Goal: Navigation & Orientation: Understand site structure

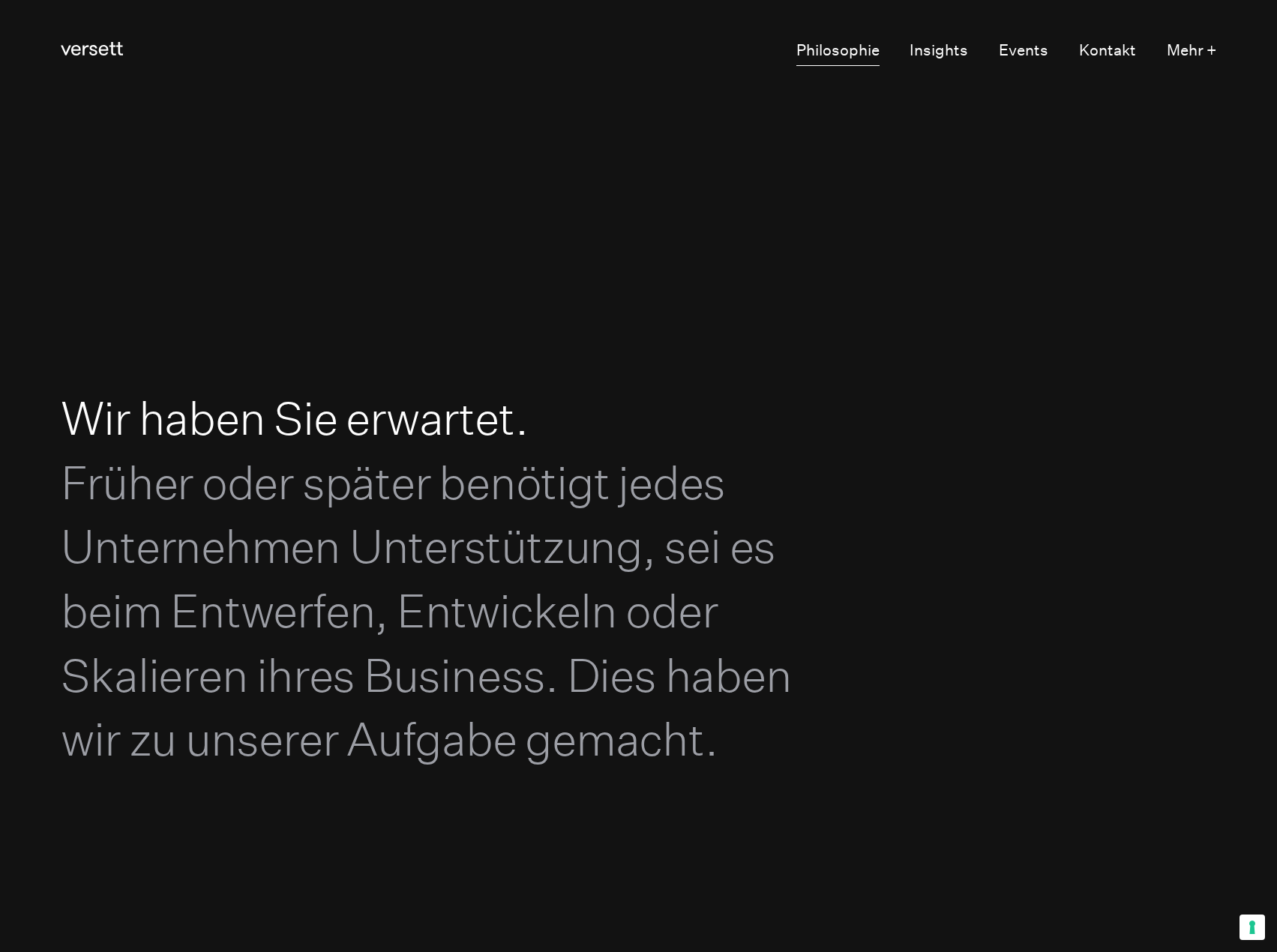
click at [870, 50] on link "Philosophie" at bounding box center [838, 51] width 83 height 30
click at [937, 51] on link "Insights" at bounding box center [938, 51] width 58 height 30
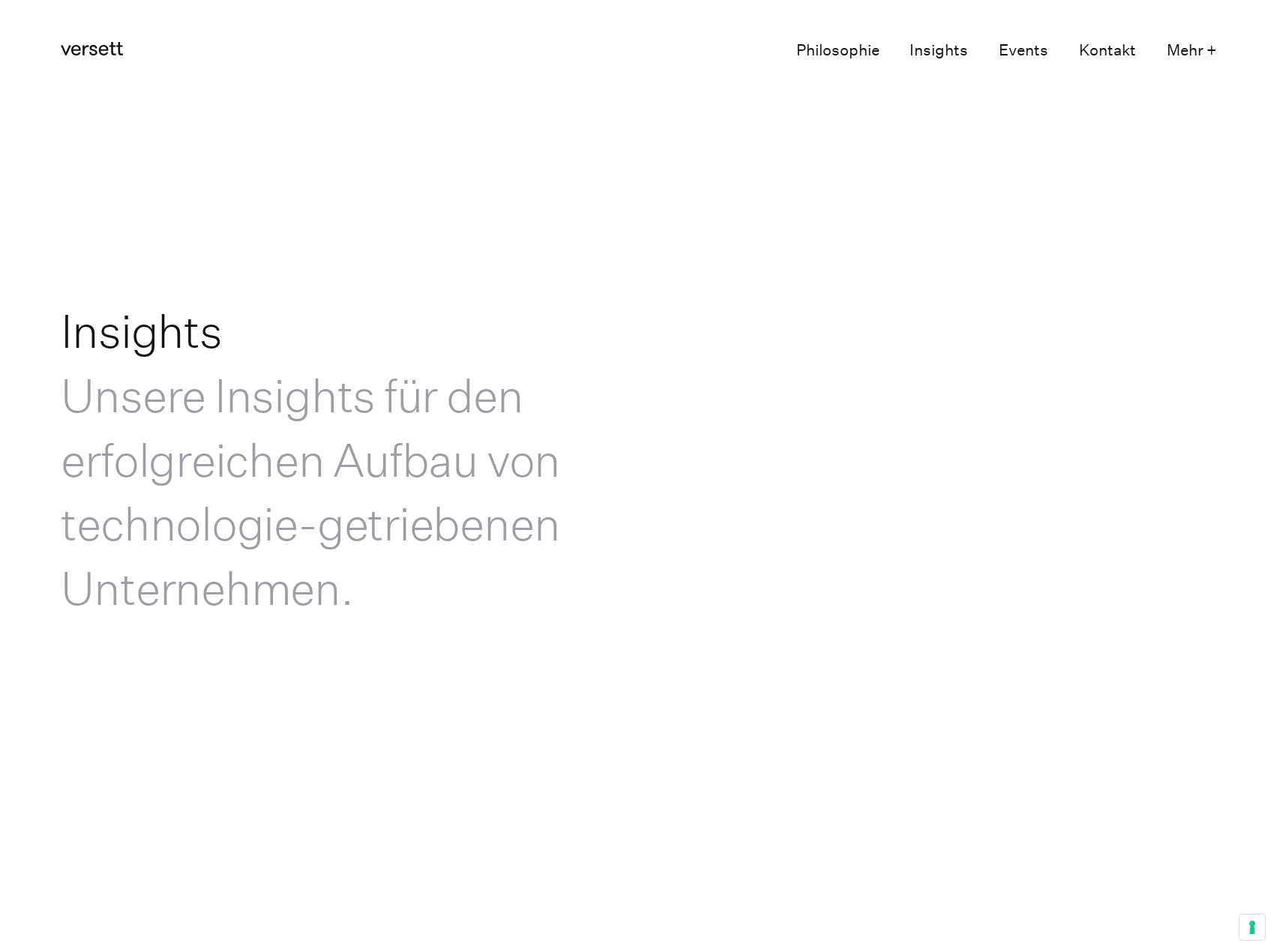
click at [1007, 49] on link "Events" at bounding box center [1023, 51] width 50 height 30
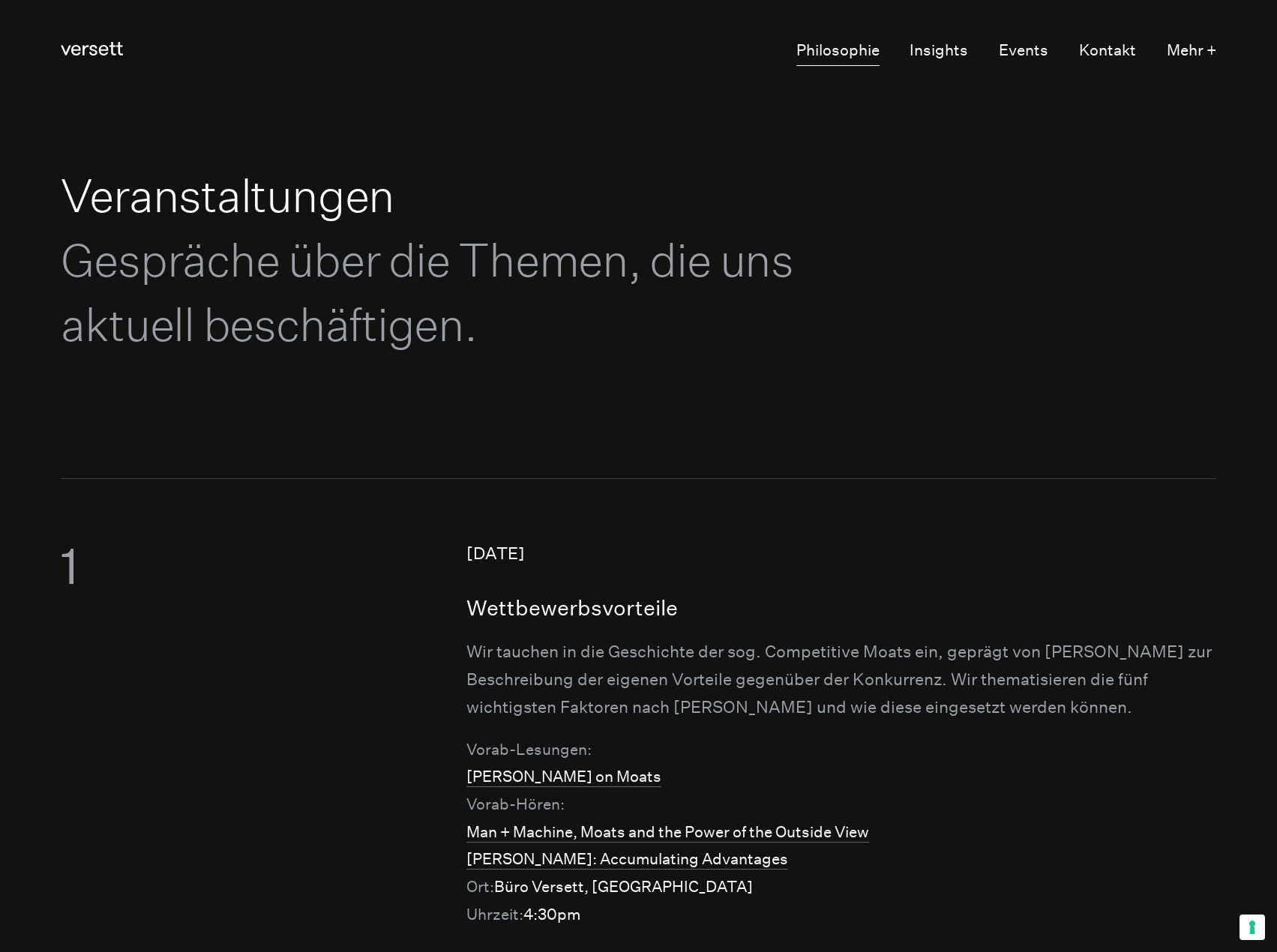
click at [846, 48] on link "Philosophie" at bounding box center [838, 51] width 83 height 30
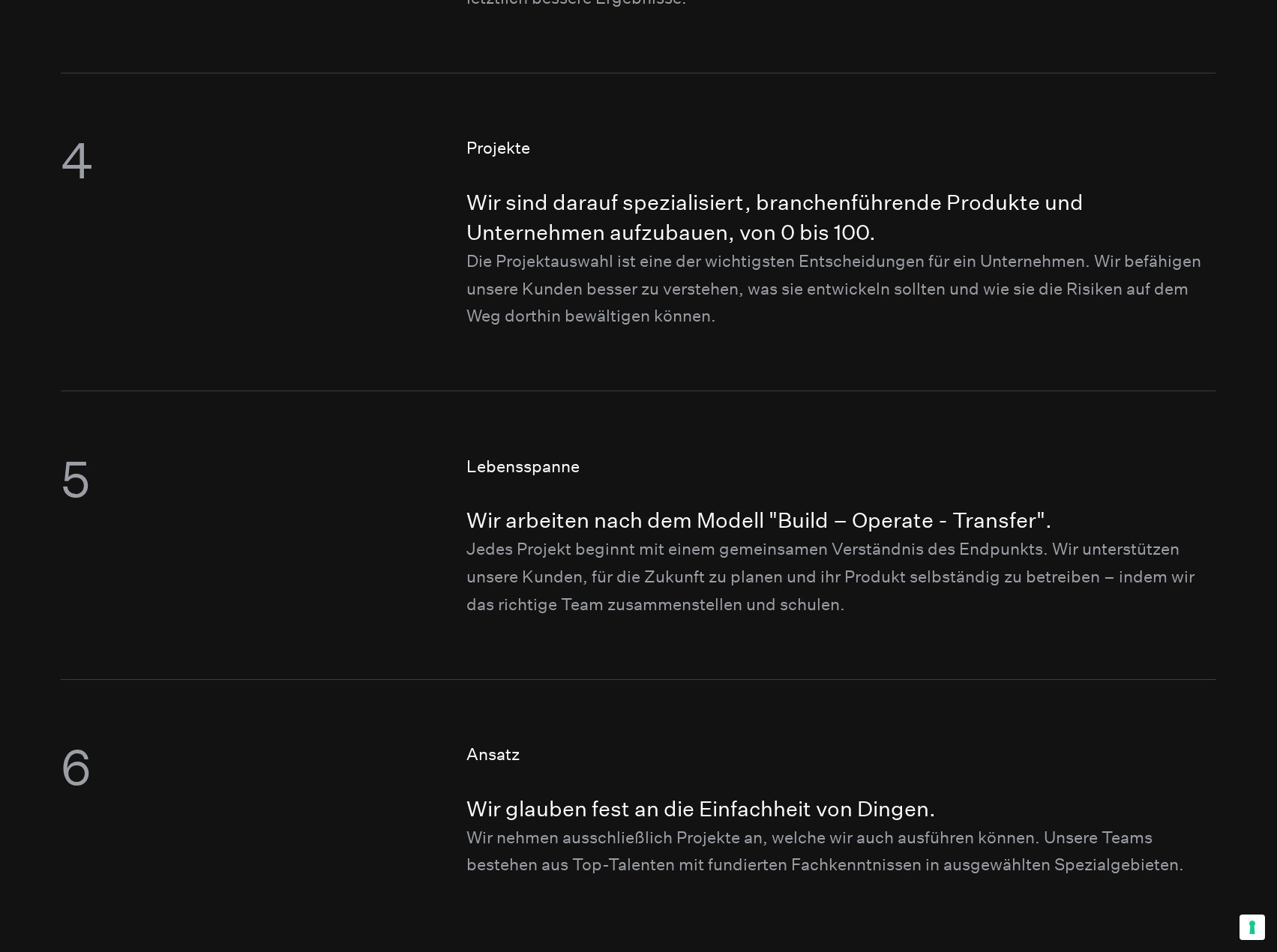
scroll to position [1950, 0]
